Goal: Task Accomplishment & Management: Manage account settings

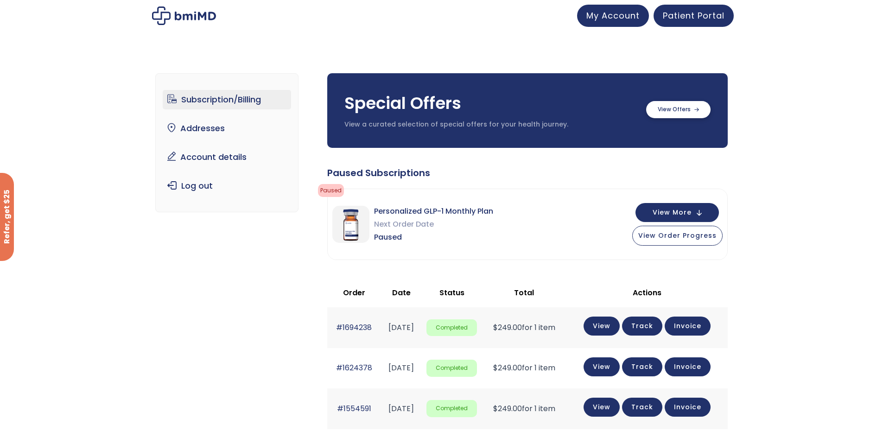
click at [683, 112] on label at bounding box center [678, 109] width 64 height 17
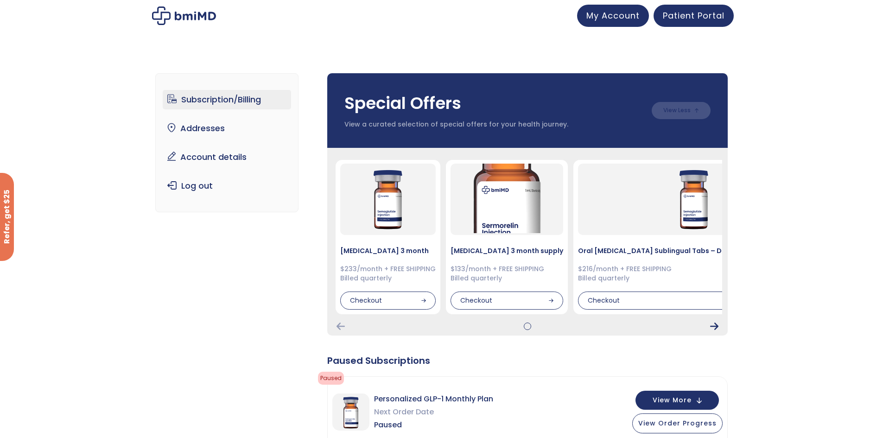
click at [717, 327] on icon "Next Card" at bounding box center [714, 325] width 8 height 7
click at [712, 322] on div "Semaglutide 3 month $233/month + FREE SHIPPING Billed quarterly Checkout Sermor…" at bounding box center [527, 242] width 400 height 188
click at [715, 326] on icon "Next Card" at bounding box center [714, 325] width 8 height 7
drag, startPoint x: 526, startPoint y: 327, endPoint x: 601, endPoint y: 322, distance: 75.2
click at [599, 323] on div at bounding box center [527, 325] width 389 height 7
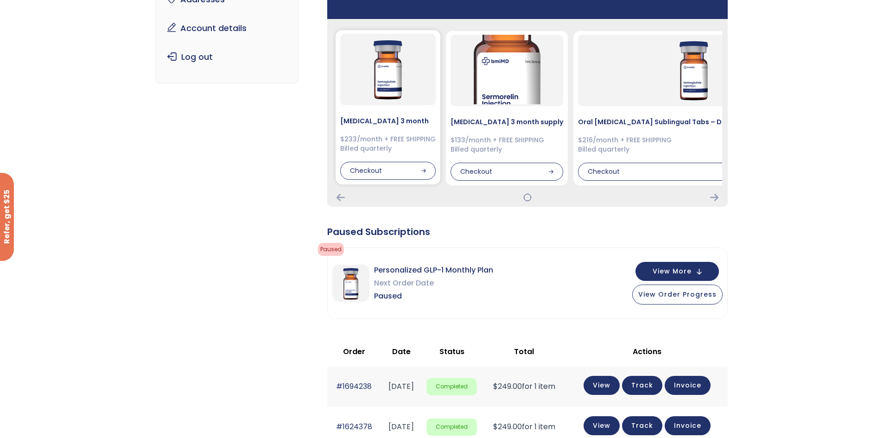
scroll to position [139, 0]
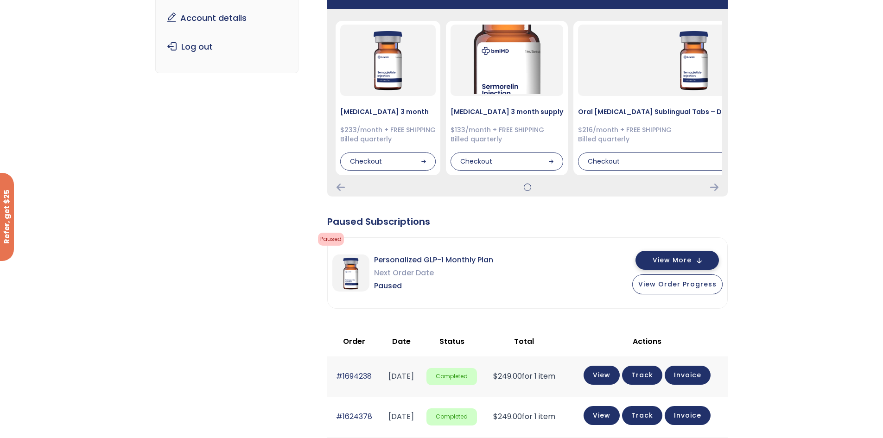
click at [682, 257] on span "View More" at bounding box center [671, 260] width 39 height 6
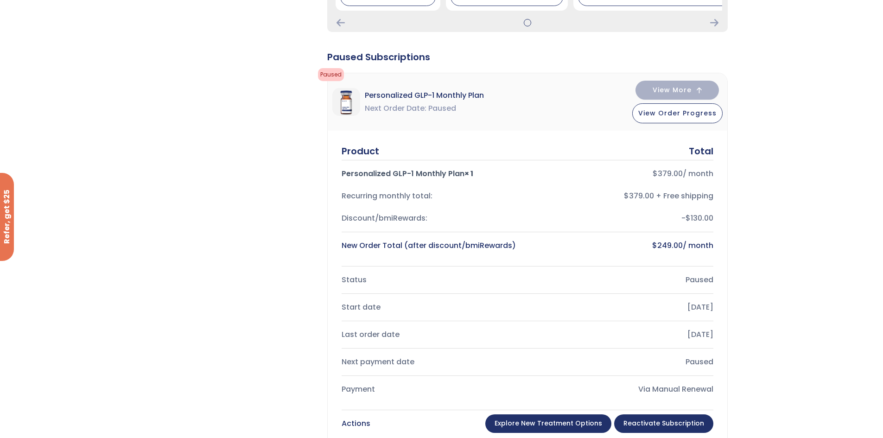
scroll to position [324, 0]
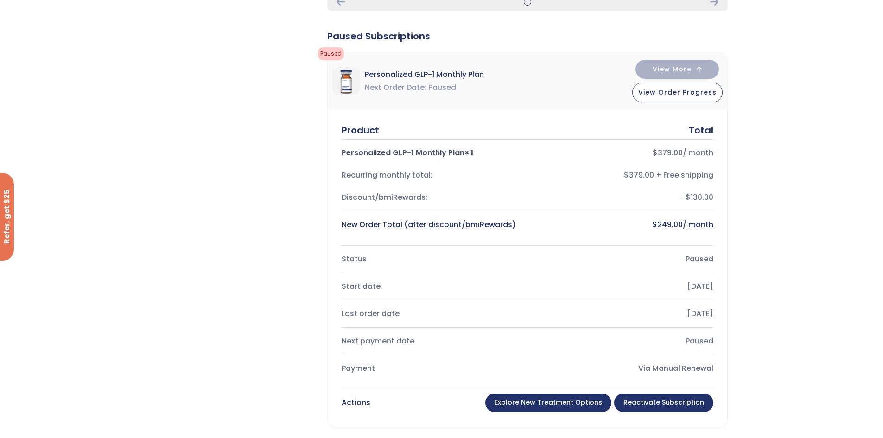
click at [669, 400] on link "Reactivate Subscription" at bounding box center [663, 402] width 99 height 19
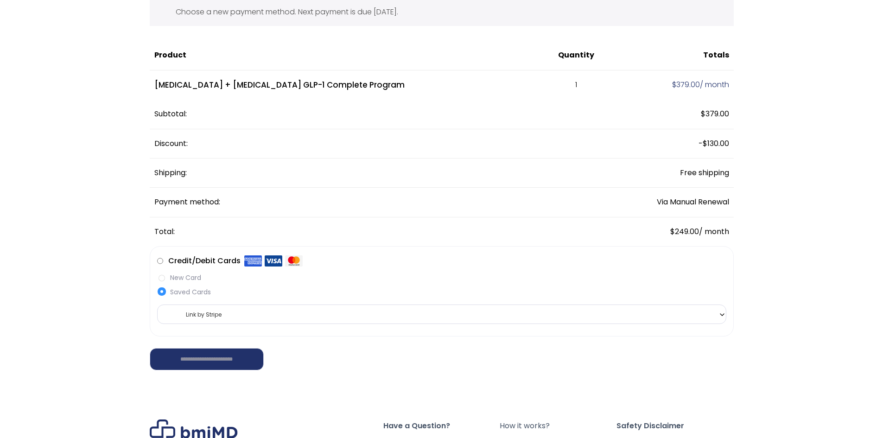
scroll to position [93, 0]
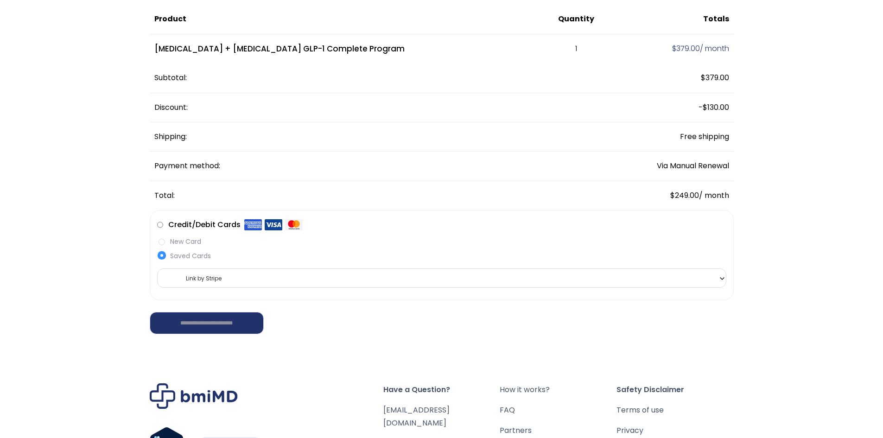
click at [162, 241] on label "New Card" at bounding box center [441, 242] width 569 height 10
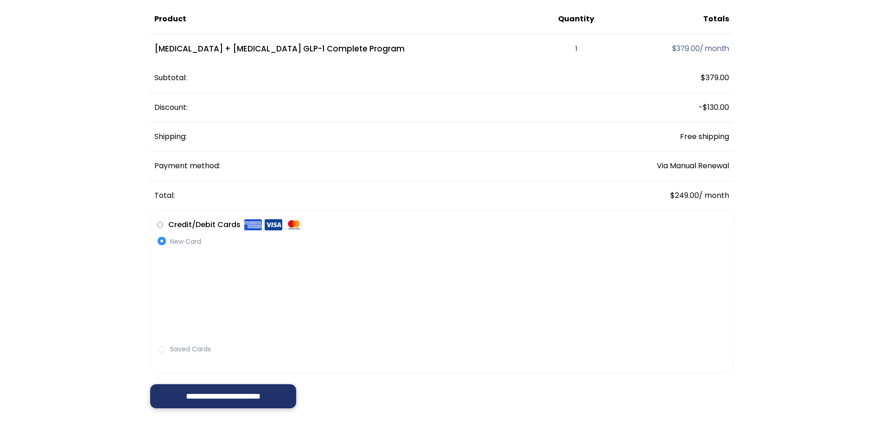
click at [238, 400] on input "**********" at bounding box center [223, 396] width 147 height 25
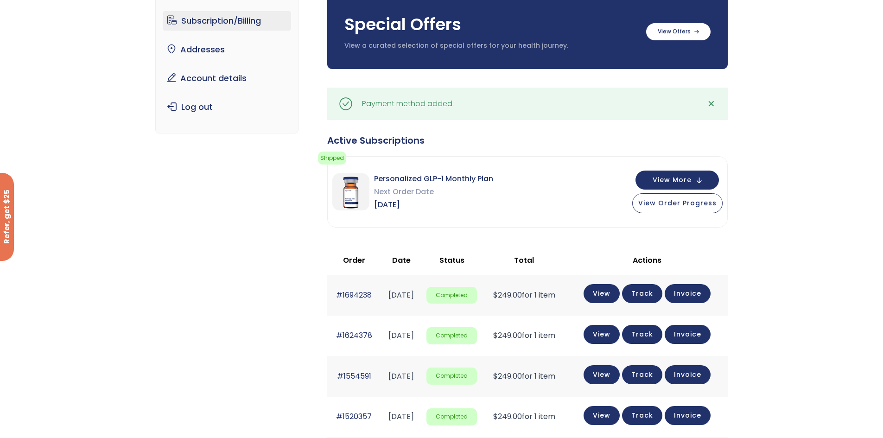
scroll to position [93, 0]
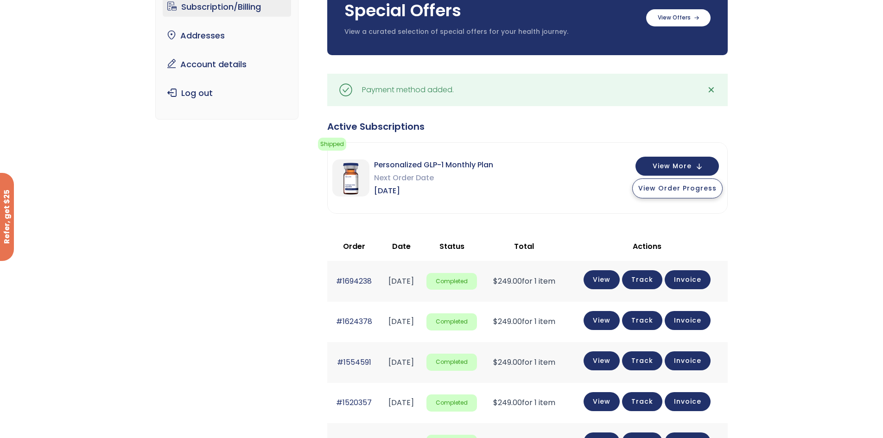
click at [709, 185] on span "View Order Progress" at bounding box center [677, 187] width 78 height 9
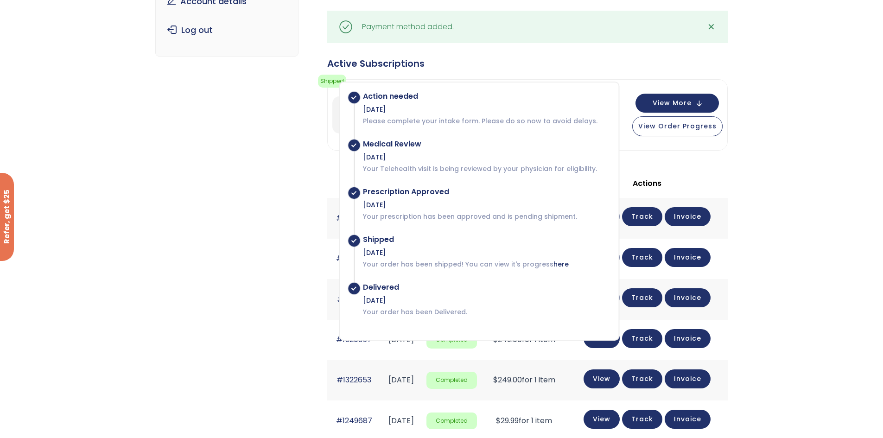
scroll to position [139, 0]
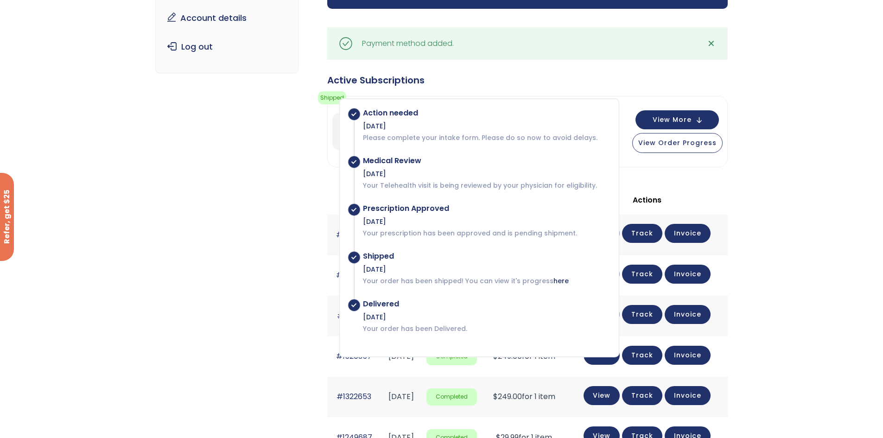
click at [796, 187] on div "Subscription/Billing bmiRewards Addresses Account details Submit a Review Log o…" at bounding box center [441, 284] width 883 height 737
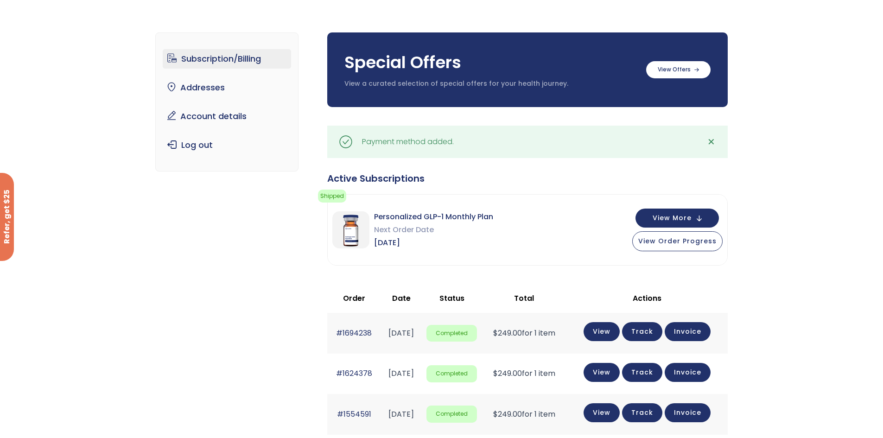
scroll to position [0, 0]
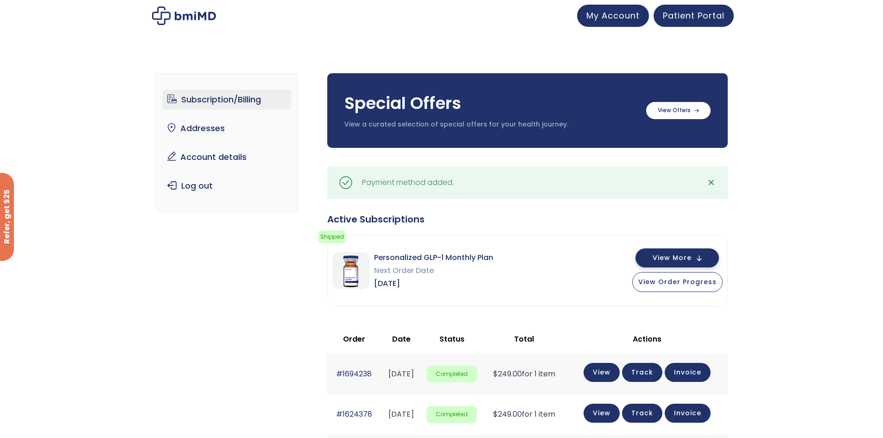
click at [697, 261] on button "View More" at bounding box center [676, 257] width 83 height 19
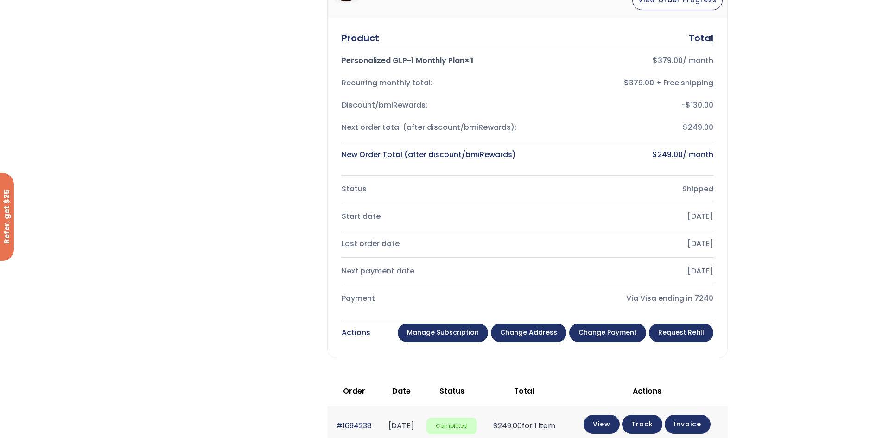
scroll to position [278, 0]
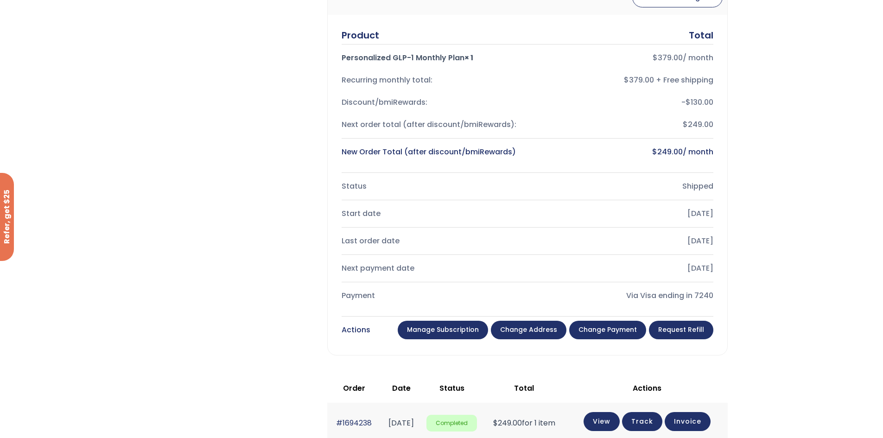
click at [688, 329] on link "Request Refill" at bounding box center [681, 330] width 64 height 19
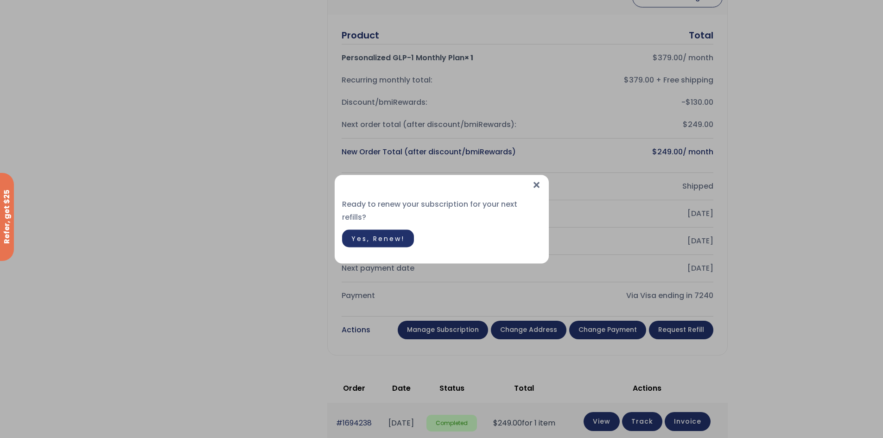
click at [368, 234] on span "Yes, Renew!" at bounding box center [377, 238] width 53 height 9
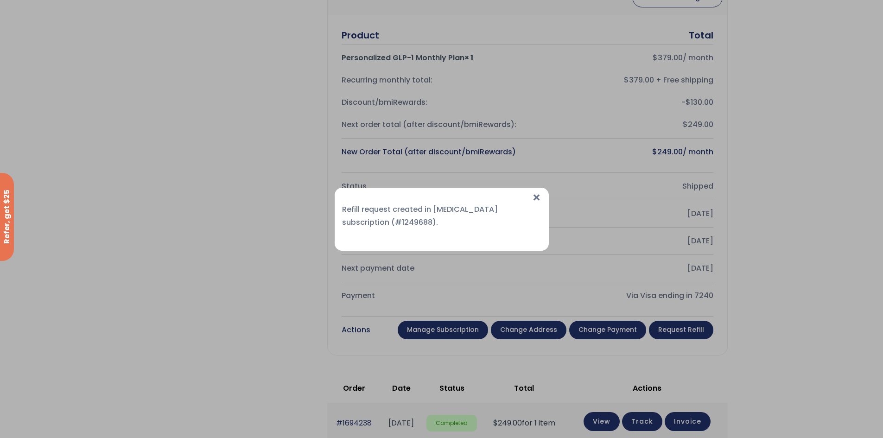
click at [533, 192] on span "×" at bounding box center [536, 198] width 10 height 20
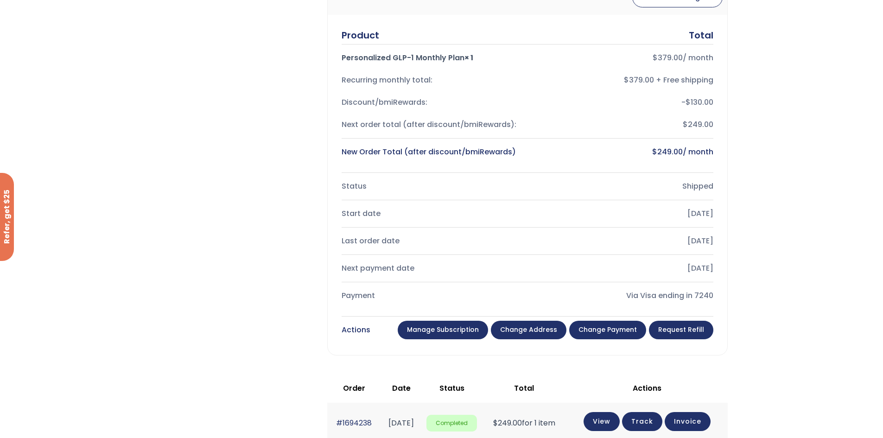
click at [441, 324] on link "Manage Subscription" at bounding box center [443, 330] width 90 height 19
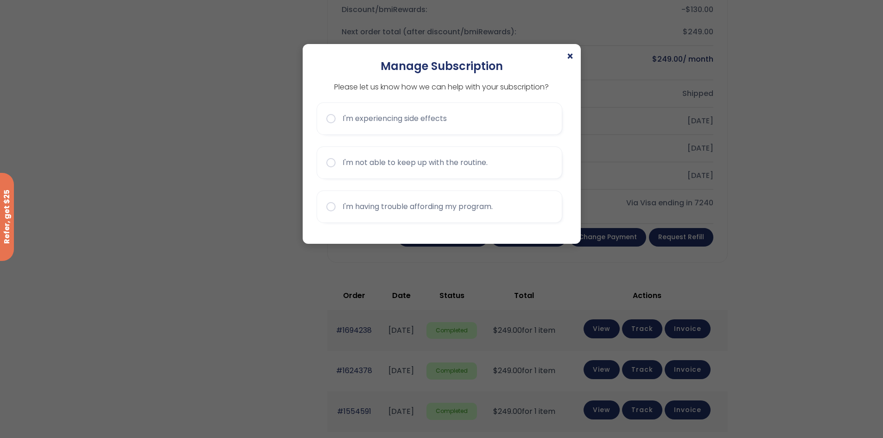
scroll to position [417, 0]
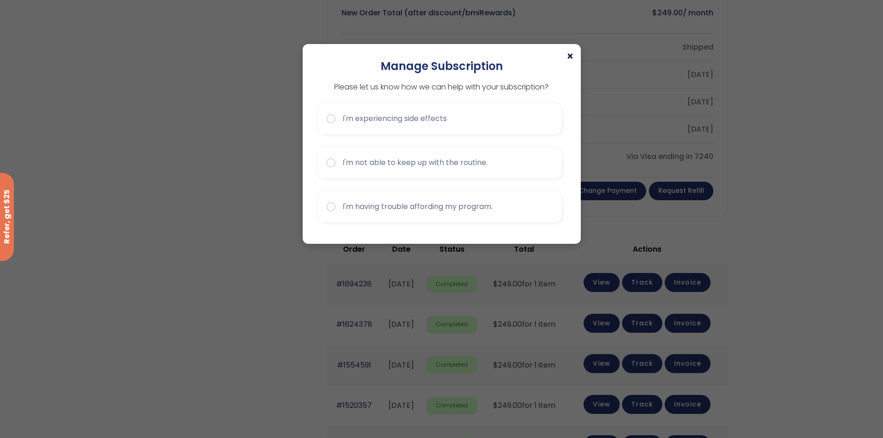
click at [571, 56] on span "×" at bounding box center [569, 56] width 7 height 11
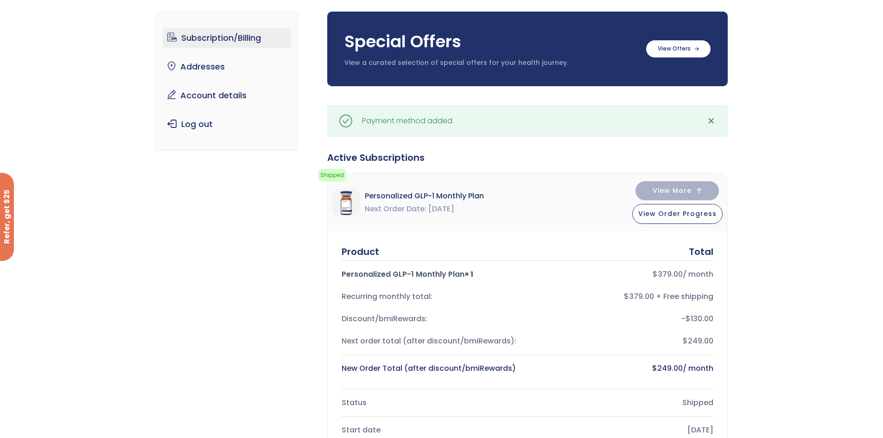
scroll to position [0, 0]
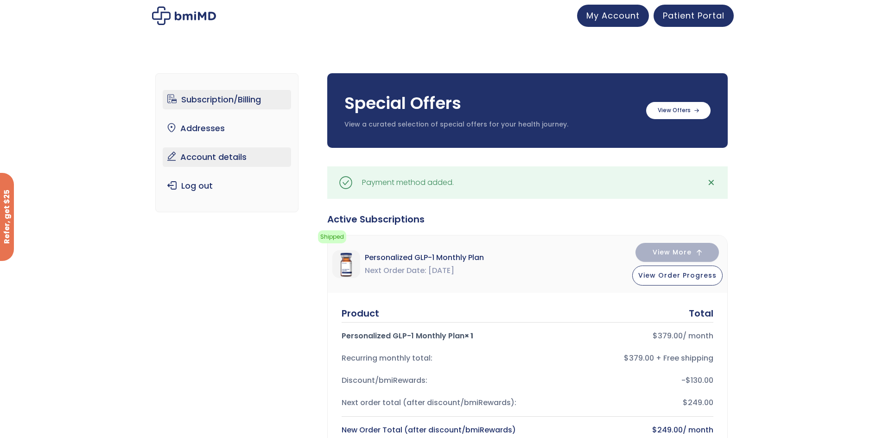
click at [219, 156] on link "Account details" at bounding box center [227, 156] width 128 height 19
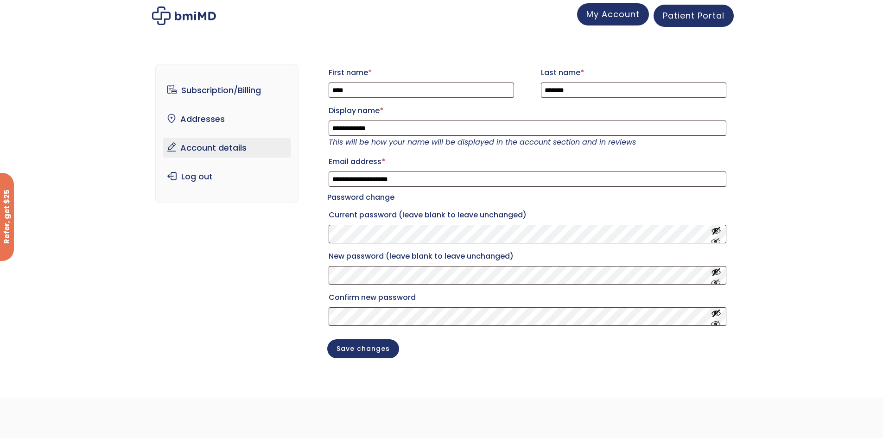
click at [610, 21] on link "My Account" at bounding box center [613, 14] width 72 height 22
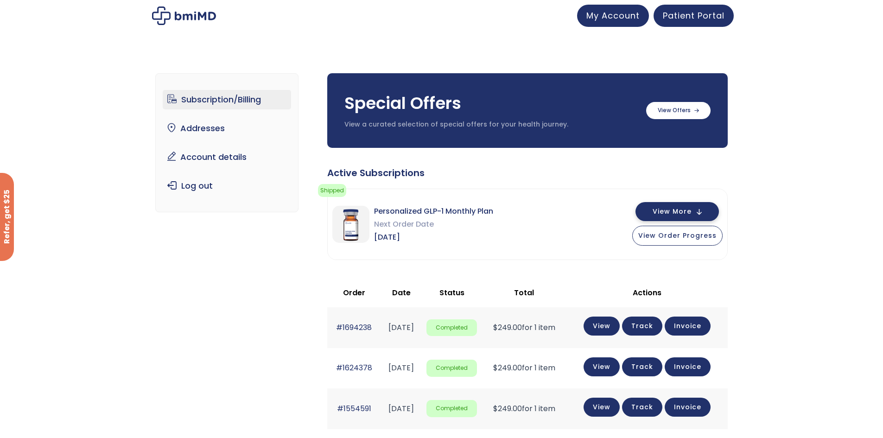
click at [687, 208] on span "View More" at bounding box center [671, 211] width 39 height 6
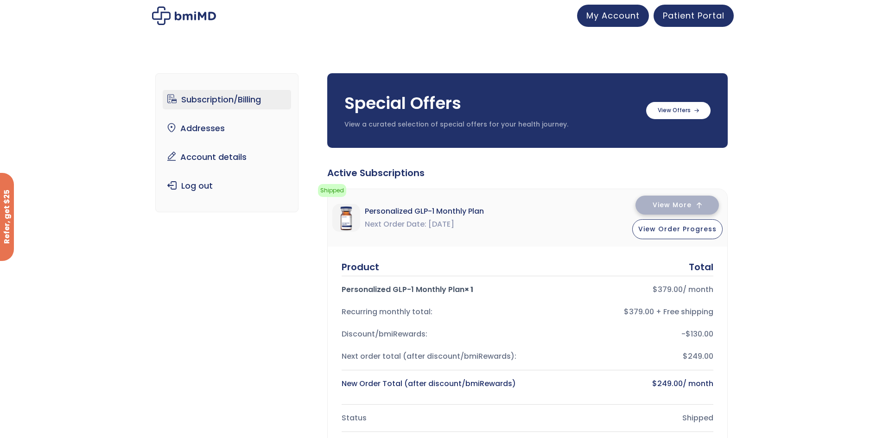
click at [703, 208] on button "View More" at bounding box center [676, 205] width 83 height 19
